Goal: Task Accomplishment & Management: Use online tool/utility

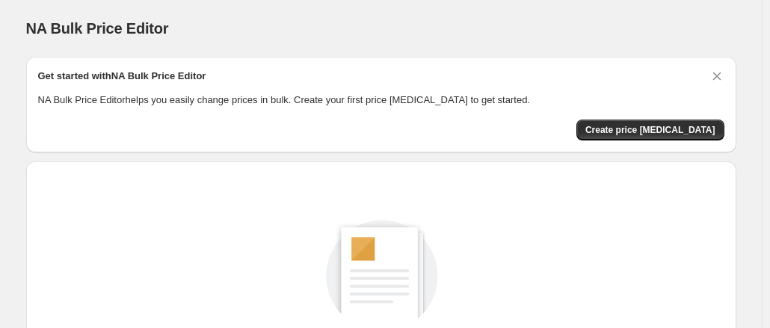
scroll to position [36, 0]
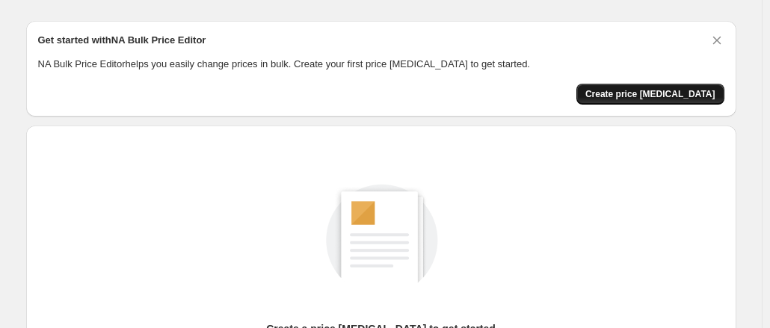
click at [637, 96] on span "Create price [MEDICAL_DATA]" at bounding box center [651, 94] width 130 height 12
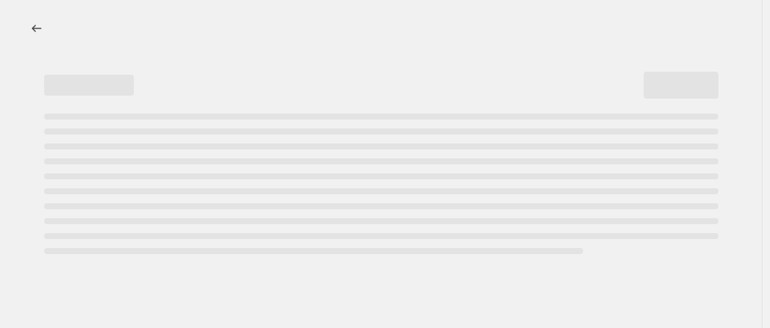
select select "percentage"
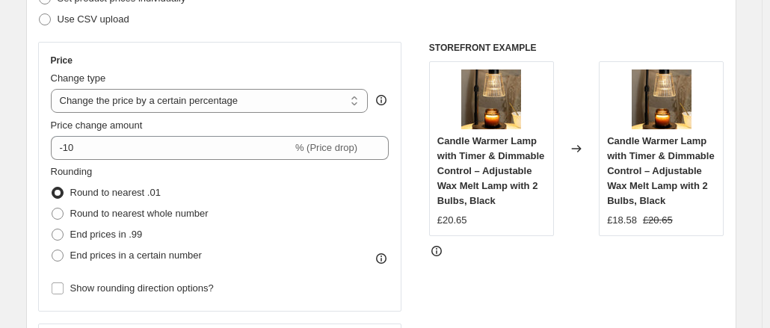
scroll to position [234, 0]
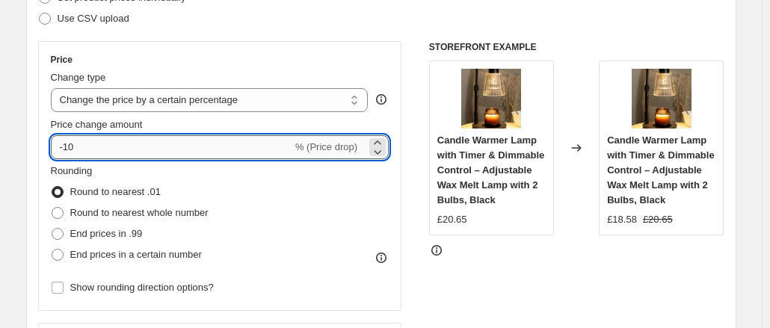
click at [224, 142] on input "-10" at bounding box center [172, 147] width 242 height 24
type input "-1"
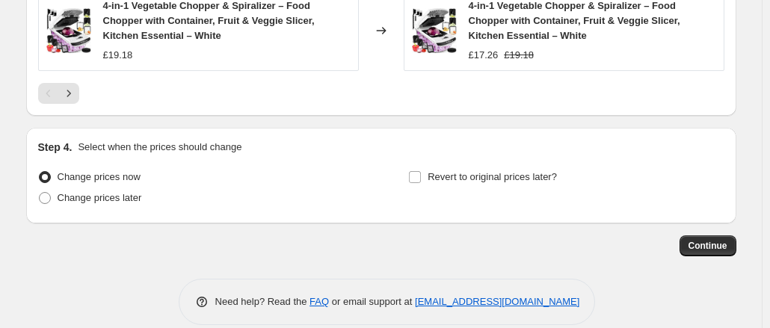
scroll to position [1247, 0]
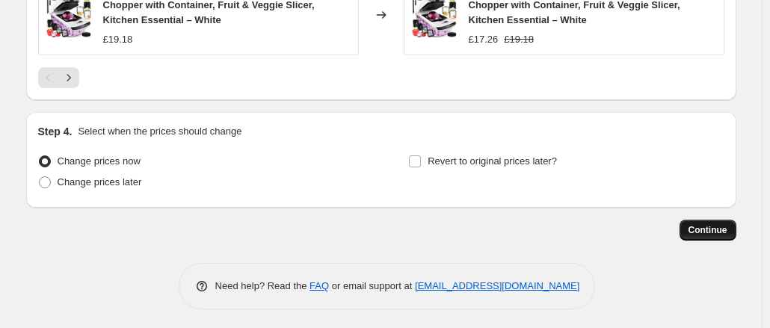
type input "-39"
click at [718, 234] on button "Continue" at bounding box center [708, 230] width 57 height 21
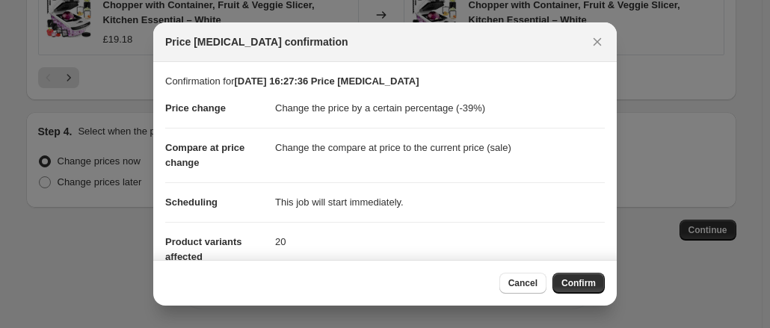
scroll to position [162, 0]
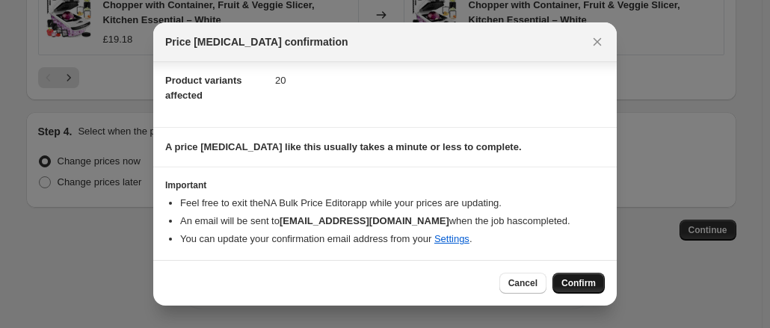
click at [595, 289] on span "Confirm" at bounding box center [579, 283] width 34 height 12
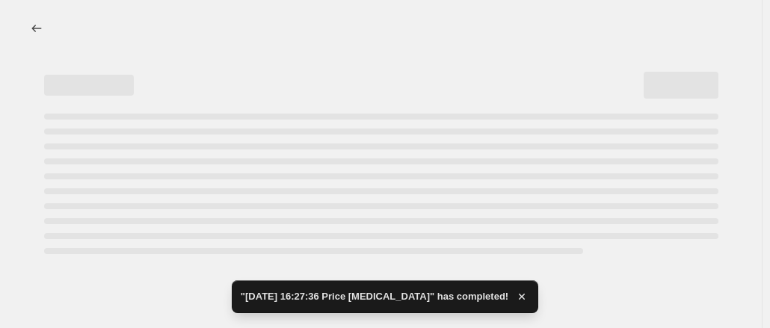
select select "percentage"
